Goal: Ask a question

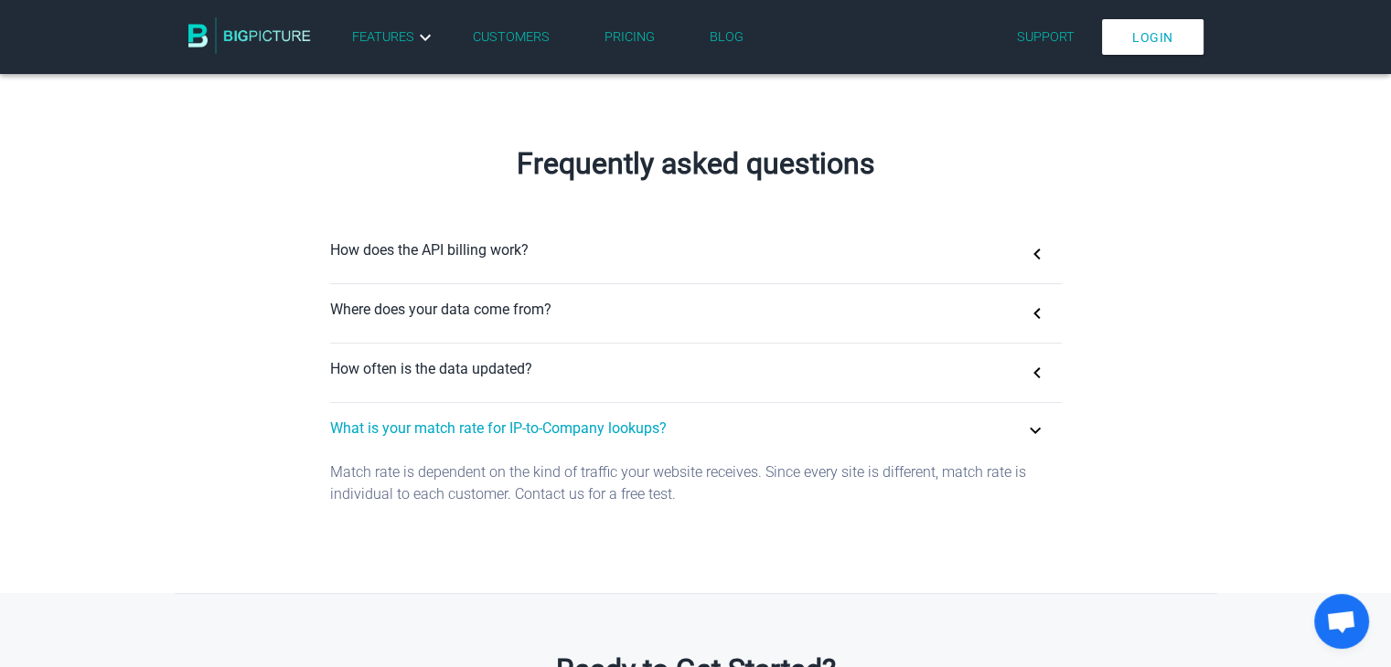
click at [1345, 619] on span "Open chat" at bounding box center [1341, 624] width 30 height 26
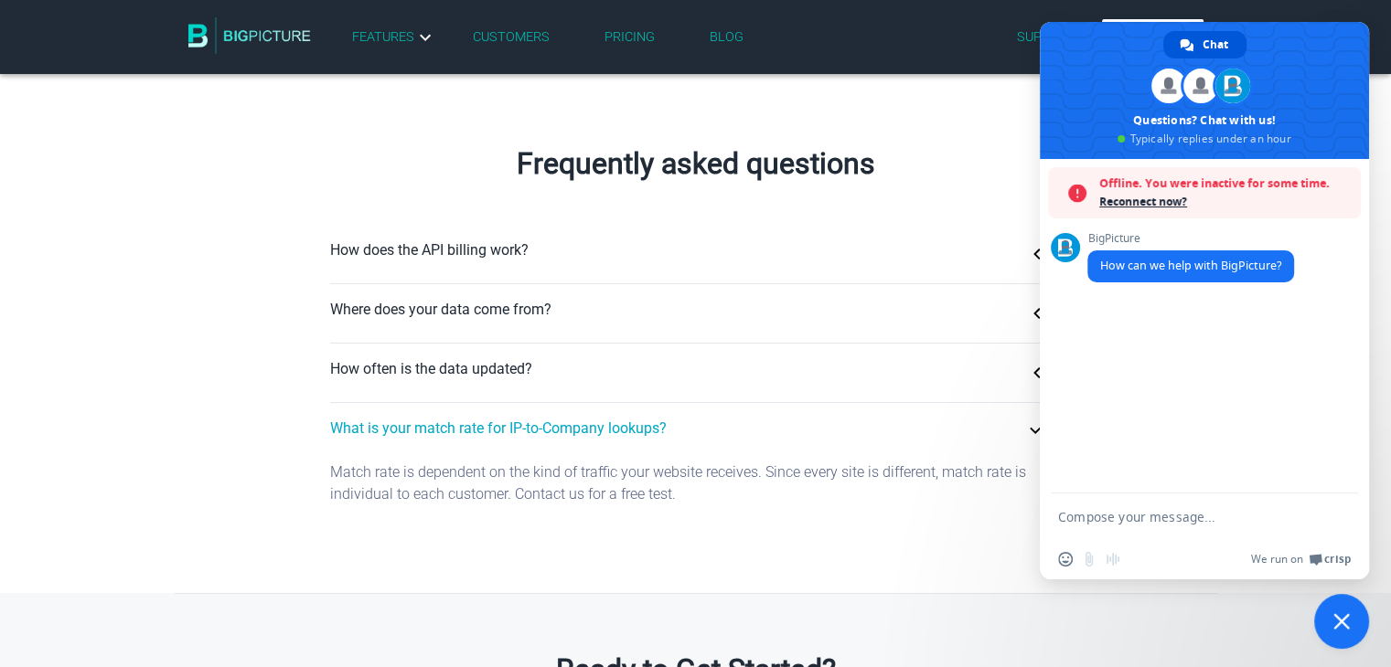
click at [1147, 206] on span "Reconnect now?" at bounding box center [1225, 202] width 252 height 18
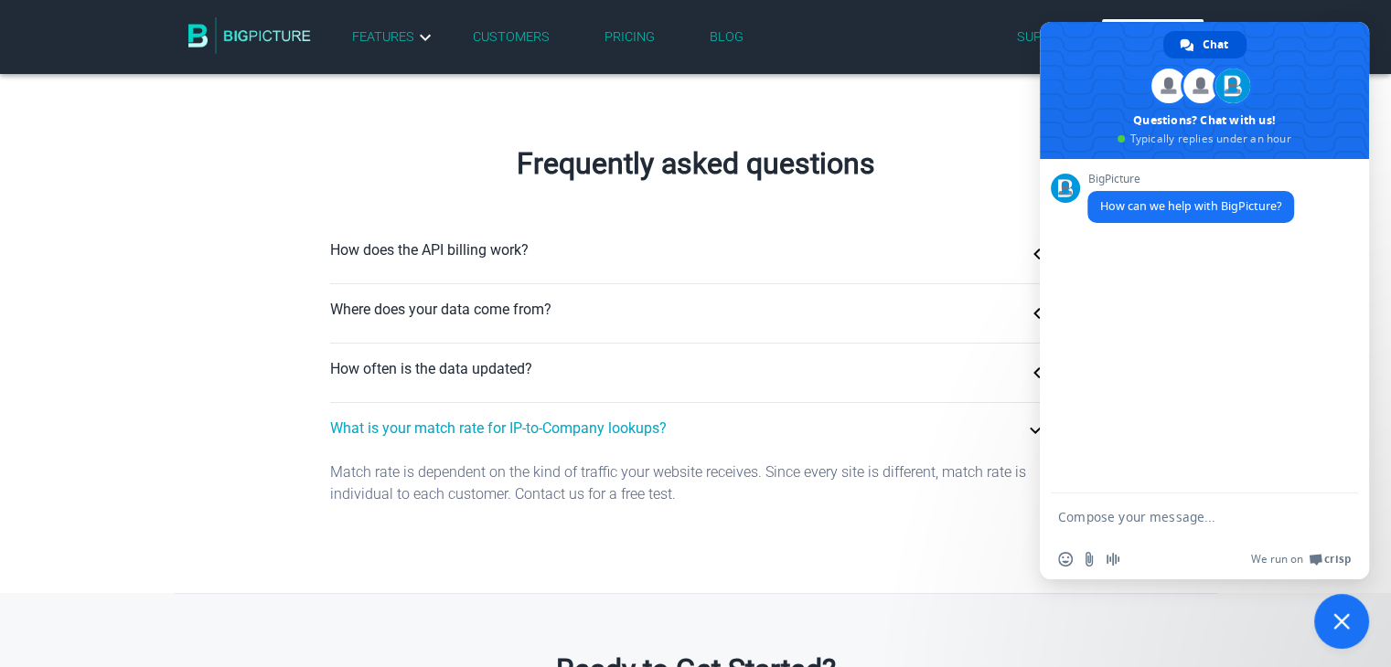
click at [1094, 517] on textarea "Compose your message..." at bounding box center [1184, 517] width 252 height 16
type textarea "i want to understand the pricing"
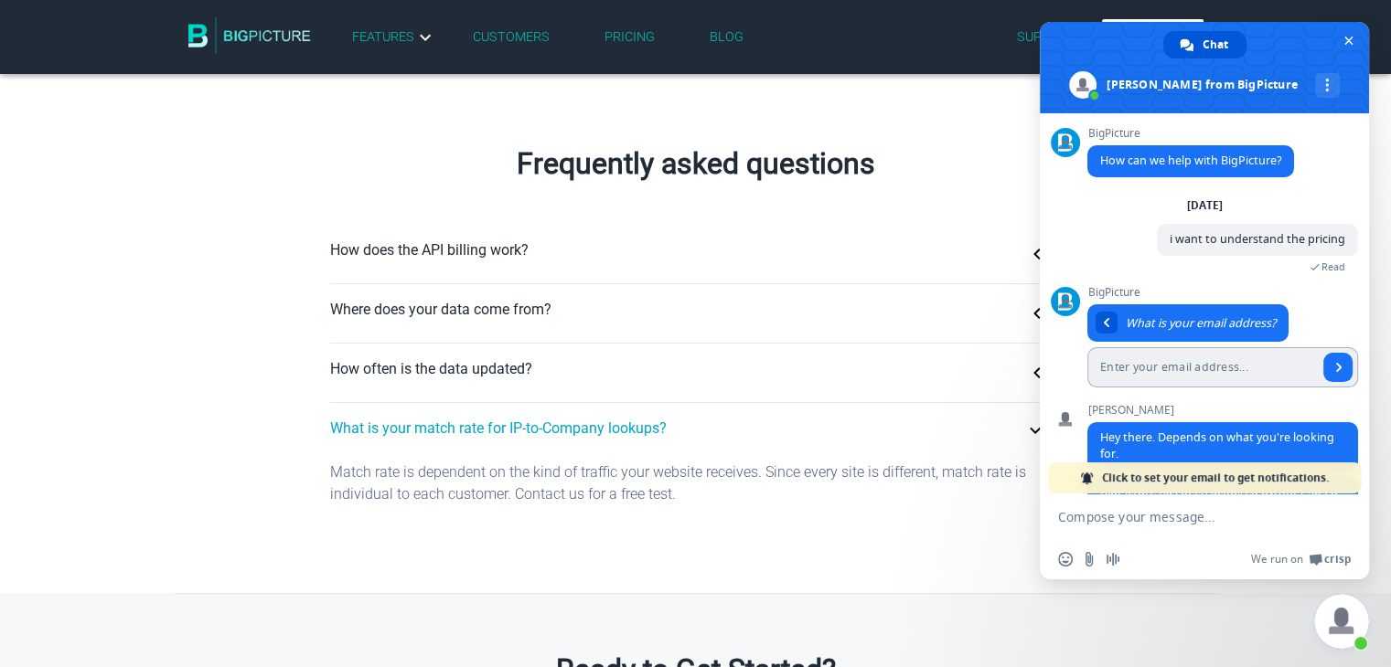
click at [1144, 363] on input "Enter your email address..." at bounding box center [1202, 367] width 230 height 40
type input "s"
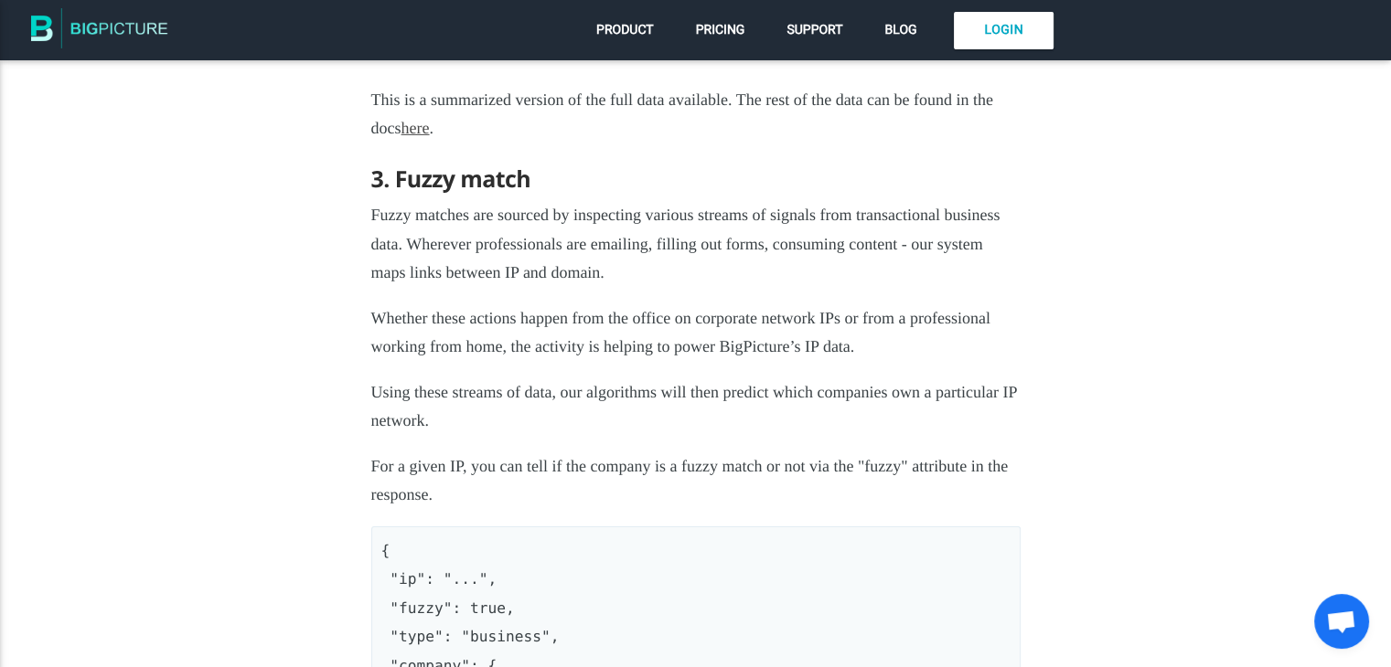
scroll to position [6034, 0]
